Goal: Obtain resource: Download file/media

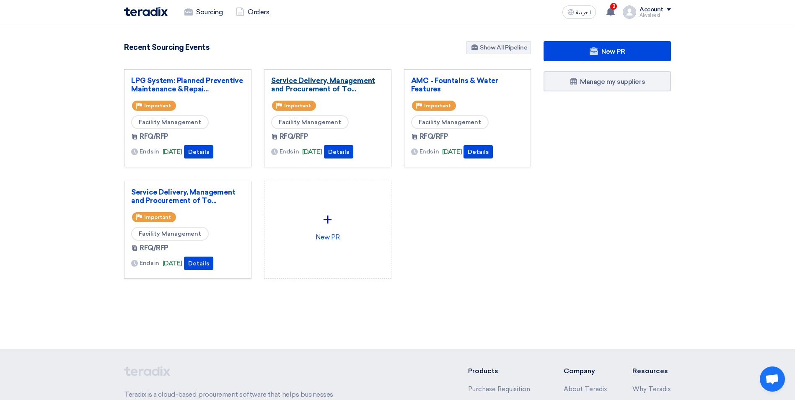
click at [321, 88] on link "Service Delivery, Management and Procurement of To..." at bounding box center [327, 84] width 113 height 17
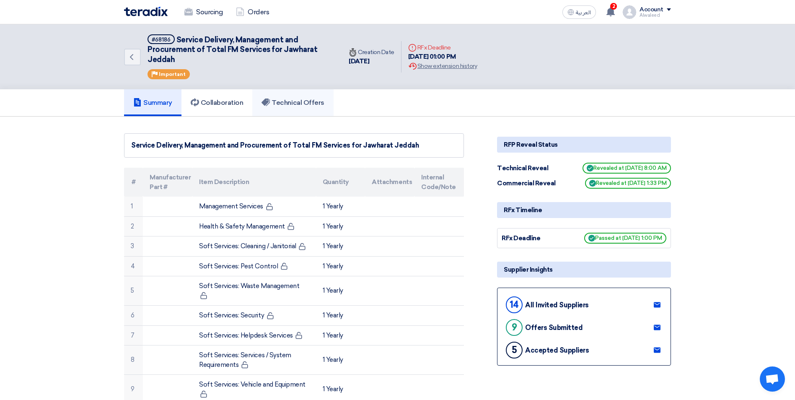
click at [289, 106] on h5 "Technical Offers" at bounding box center [292, 102] width 62 height 8
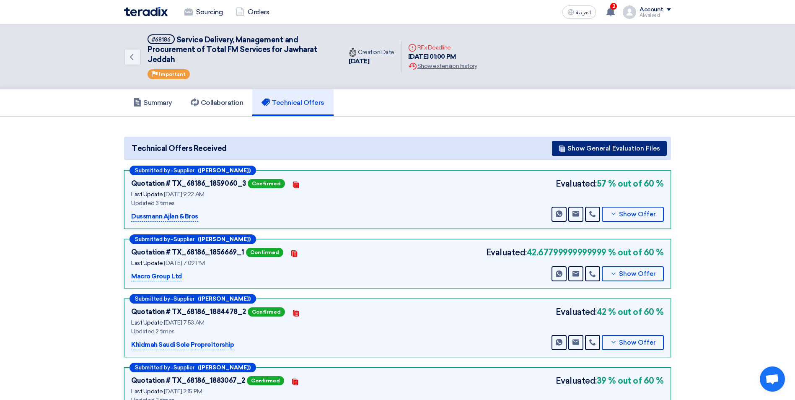
click at [625, 149] on button "Show General Evaluation Files" at bounding box center [609, 148] width 115 height 15
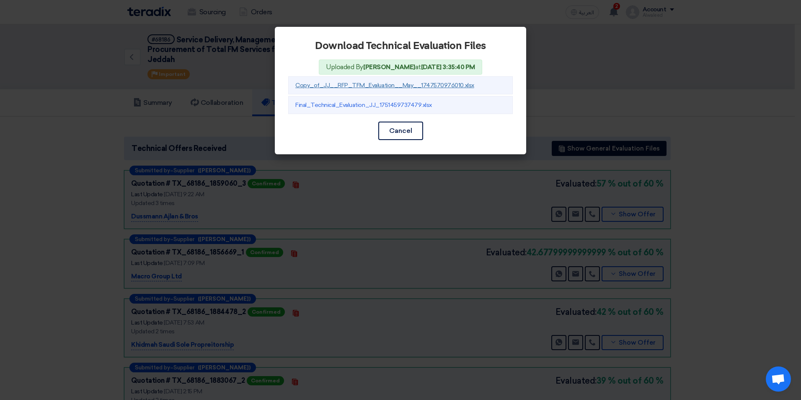
click at [401, 83] on link "Copy_of_JJ__RFP_TFM_Evaluation__May__1747570976010.xlsx" at bounding box center [384, 85] width 179 height 7
click at [408, 103] on link "Final_Technical_Evaluation_JJ_1751459737479.xlsx" at bounding box center [363, 104] width 137 height 7
click at [397, 128] on button "Cancel" at bounding box center [400, 130] width 45 height 18
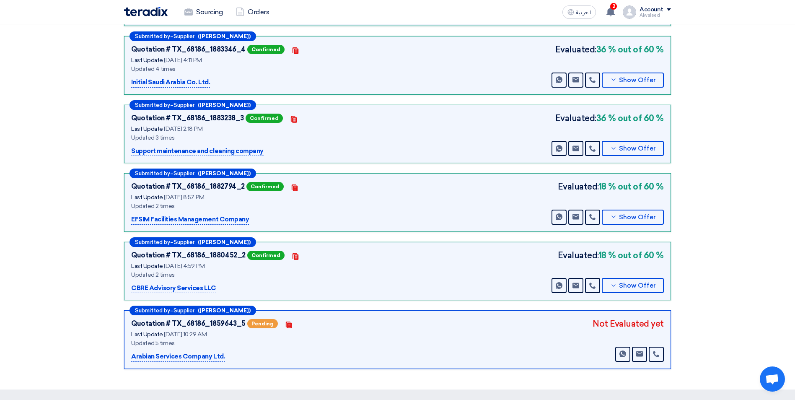
scroll to position [419, 0]
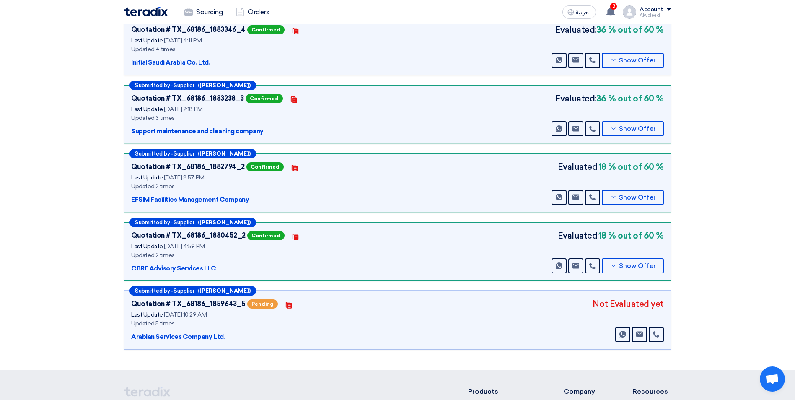
click at [214, 334] on p "Arabian Services Company Ltd." at bounding box center [178, 337] width 94 height 10
click at [196, 289] on div "Submitted by – Supplier (Hosam Hussen)" at bounding box center [192, 291] width 126 height 10
click at [263, 305] on span "Pending" at bounding box center [262, 303] width 31 height 9
click at [285, 306] on use at bounding box center [288, 305] width 6 height 7
click at [187, 336] on p "Arabian Services Company Ltd." at bounding box center [178, 337] width 94 height 10
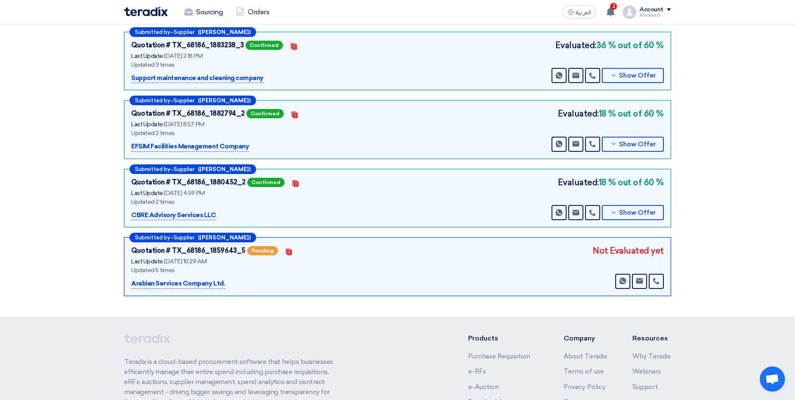
scroll to position [578, 0]
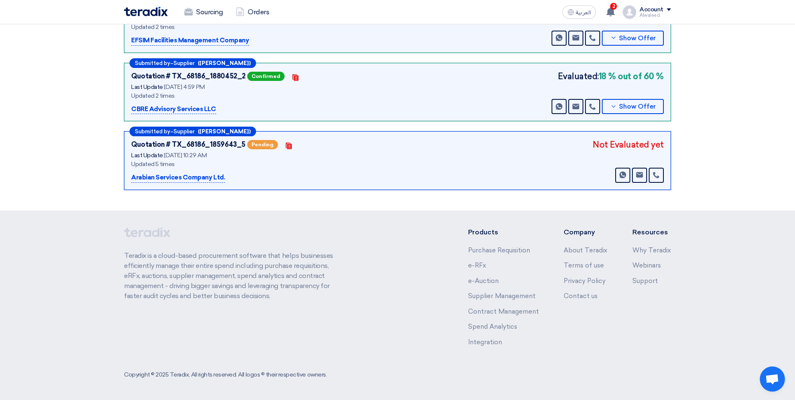
click at [184, 176] on p "Arabian Services Company Ltd." at bounding box center [178, 178] width 94 height 10
click at [285, 147] on icon "Contacts" at bounding box center [288, 145] width 7 height 7
click at [161, 144] on div "Quotation # TX_68186_1859643_5" at bounding box center [188, 144] width 114 height 10
click at [192, 133] on span "Supplier" at bounding box center [183, 131] width 21 height 5
click at [186, 176] on p "Arabian Services Company Ltd." at bounding box center [178, 178] width 94 height 10
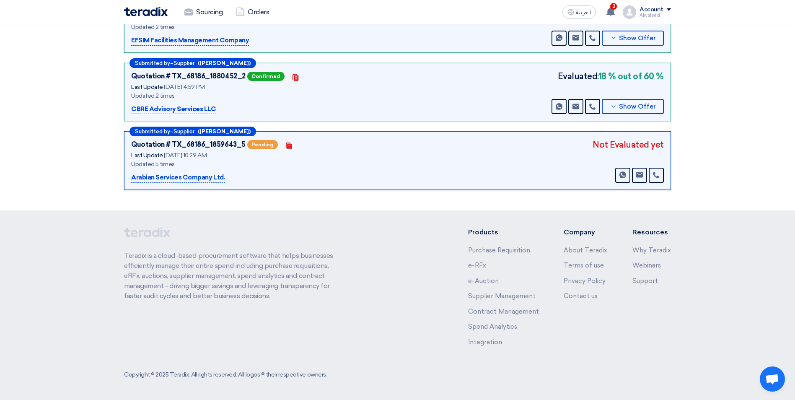
click at [186, 176] on p "Arabian Services Company Ltd." at bounding box center [178, 178] width 94 height 10
drag, startPoint x: 186, startPoint y: 176, endPoint x: 226, endPoint y: 174, distance: 39.8
click at [226, 174] on div "Arabian Services Company Ltd." at bounding box center [235, 178] width 209 height 10
click at [140, 171] on div "Quotation # TX_68186_1859643_5 Pending Contacts Last Update 25 Sep 2025, 10:29 …" at bounding box center [235, 160] width 209 height 44
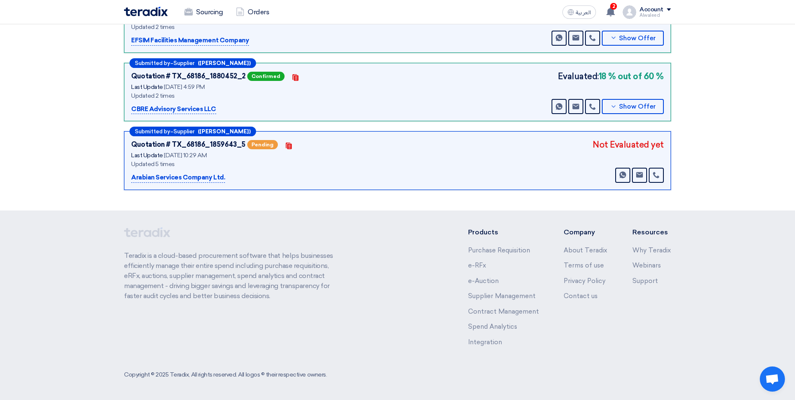
click at [145, 162] on div "Updated 5 times" at bounding box center [235, 164] width 209 height 9
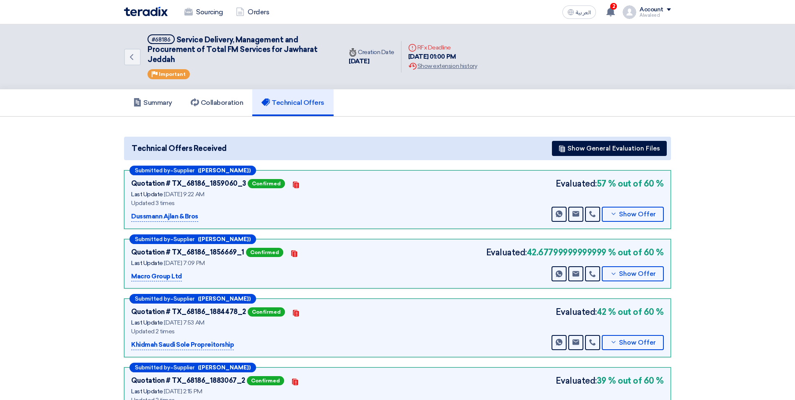
scroll to position [578, 0]
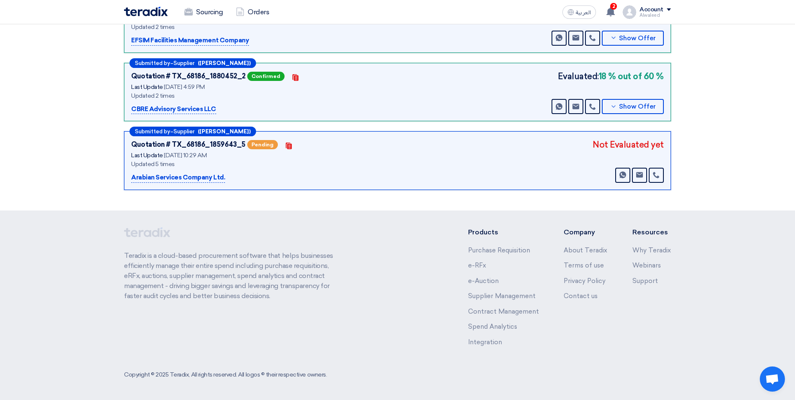
click at [207, 182] on p "Arabian Services Company Ltd." at bounding box center [178, 178] width 94 height 10
click at [207, 180] on p "Arabian Services Company Ltd." at bounding box center [178, 178] width 94 height 10
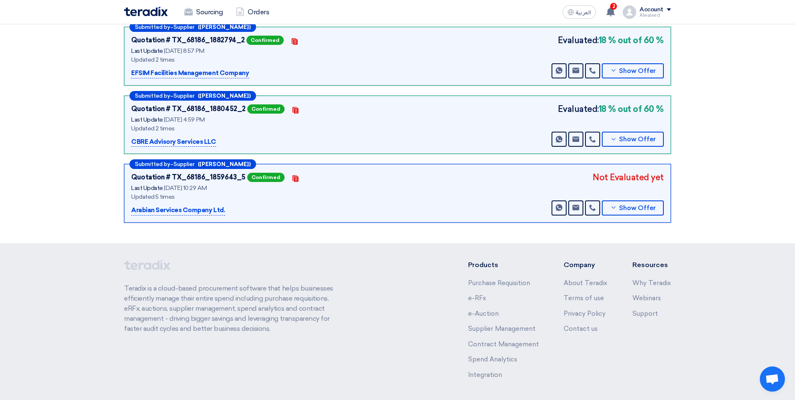
scroll to position [578, 0]
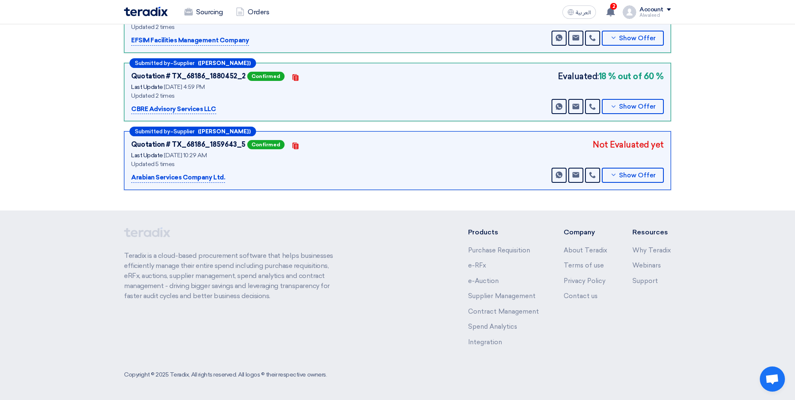
click at [170, 178] on p "Arabian Services Company Ltd." at bounding box center [178, 178] width 94 height 10
click at [616, 180] on button "Show Offer" at bounding box center [632, 175] width 62 height 15
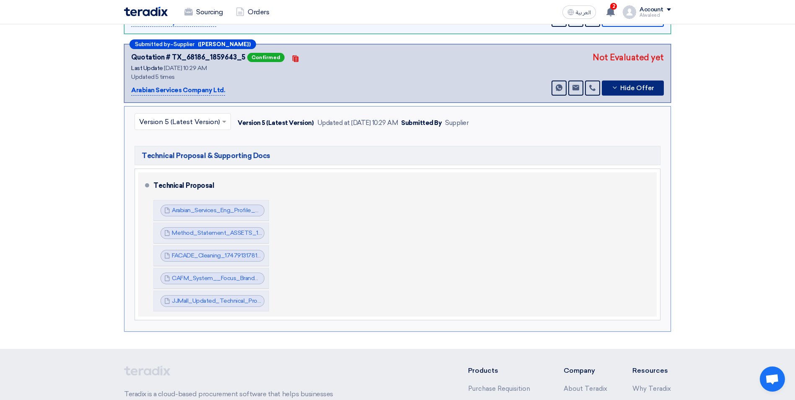
scroll to position [662, 0]
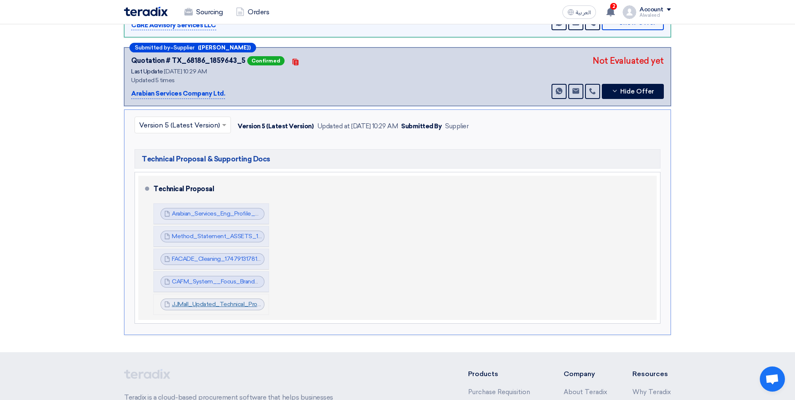
click at [232, 301] on link "JJMall_Updated_Technical_Proposal_1758785082777.pdf" at bounding box center [250, 303] width 157 height 7
